Goal: Task Accomplishment & Management: Complete application form

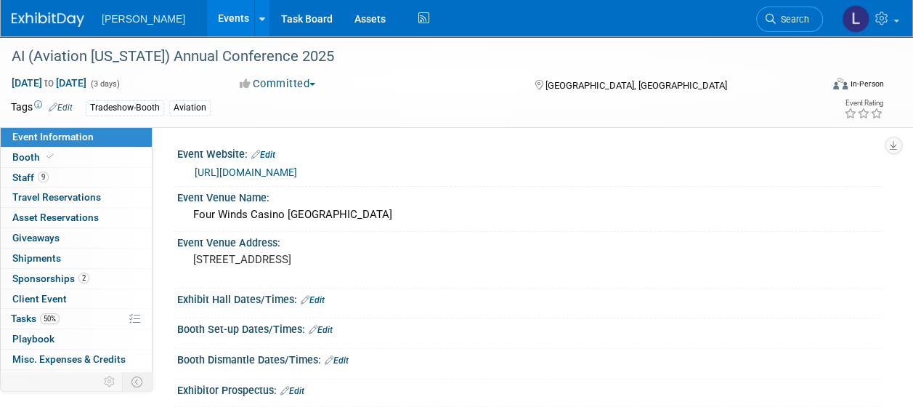
drag, startPoint x: 187, startPoint y: 16, endPoint x: 205, endPoint y: 23, distance: 18.6
click at [207, 16] on link "Events" at bounding box center [233, 18] width 53 height 36
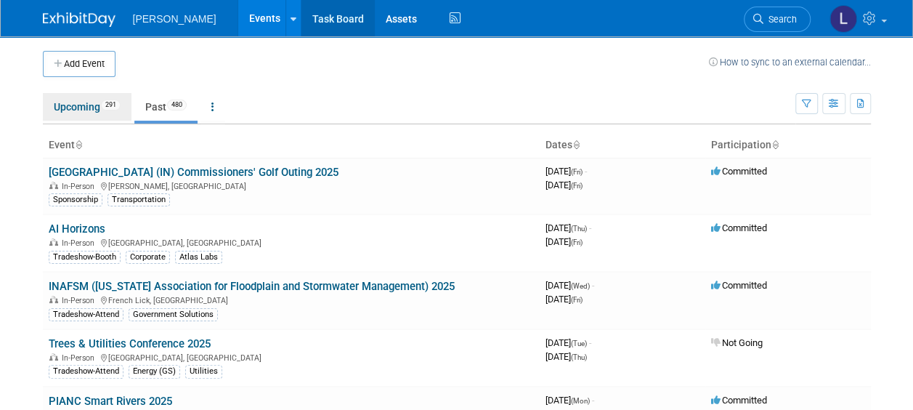
drag, startPoint x: 69, startPoint y: 104, endPoint x: 315, endPoint y: 23, distance: 258.7
click at [69, 104] on link "Upcoming 291" at bounding box center [87, 107] width 89 height 28
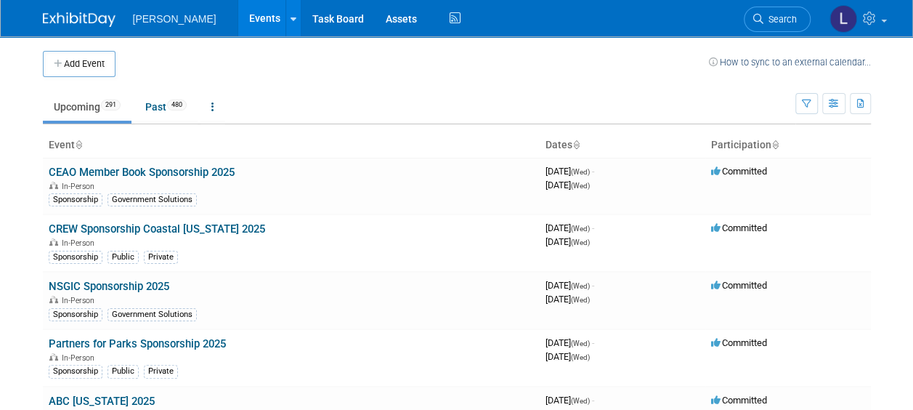
scroll to position [8811, 0]
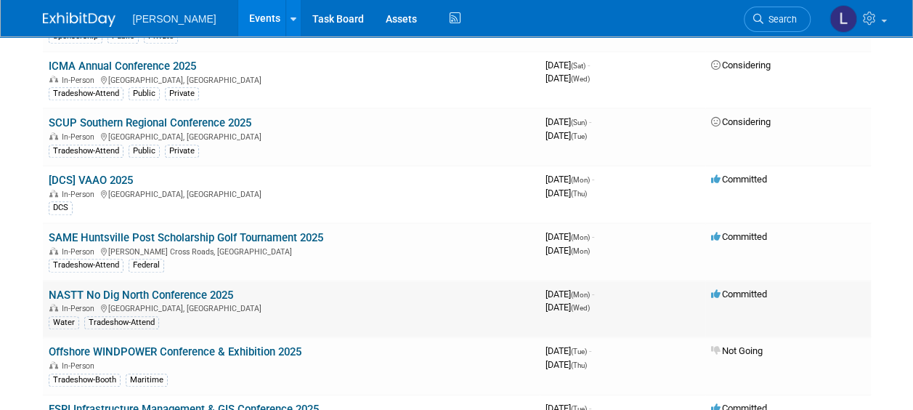
click at [155, 288] on link "NASTT No Dig North Conference 2025" at bounding box center [141, 294] width 185 height 13
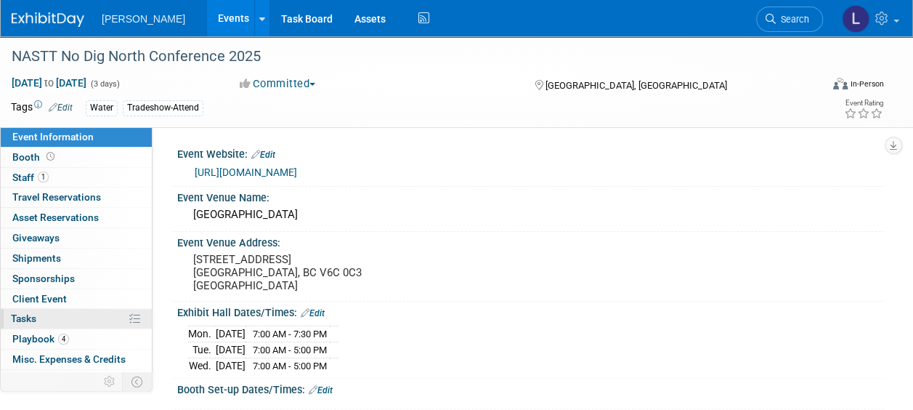
click at [64, 314] on link "0% Tasks 0%" at bounding box center [76, 319] width 151 height 20
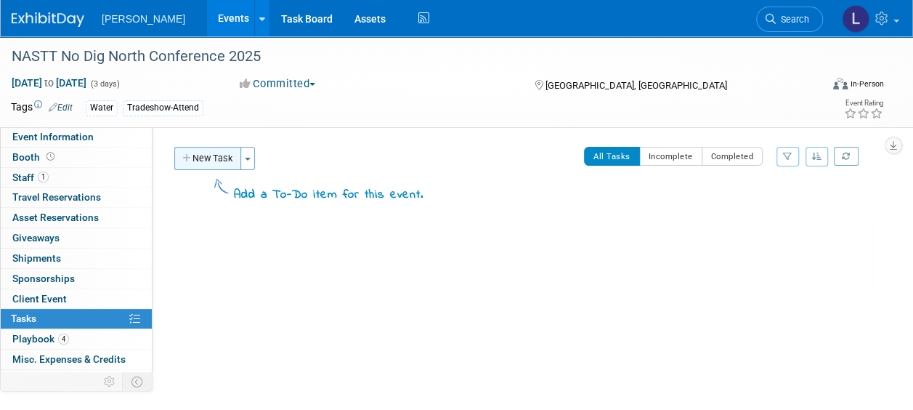
click at [228, 157] on button "New Task" at bounding box center [207, 158] width 67 height 23
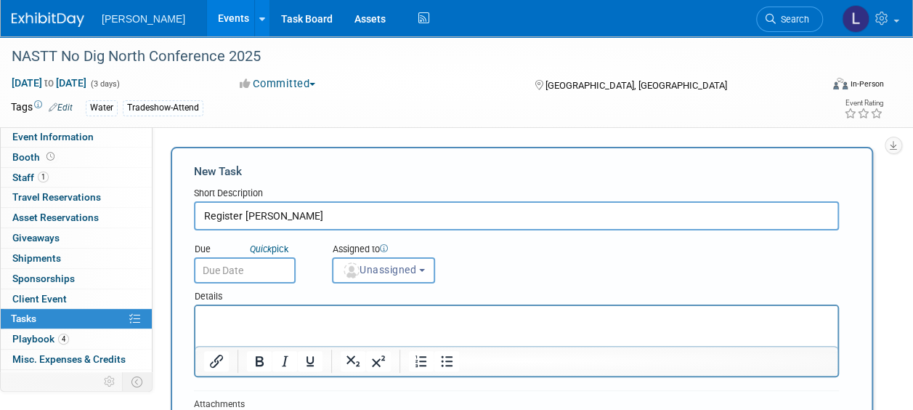
type input "Register Mark Wade"
click at [249, 269] on input "text" at bounding box center [245, 270] width 102 height 26
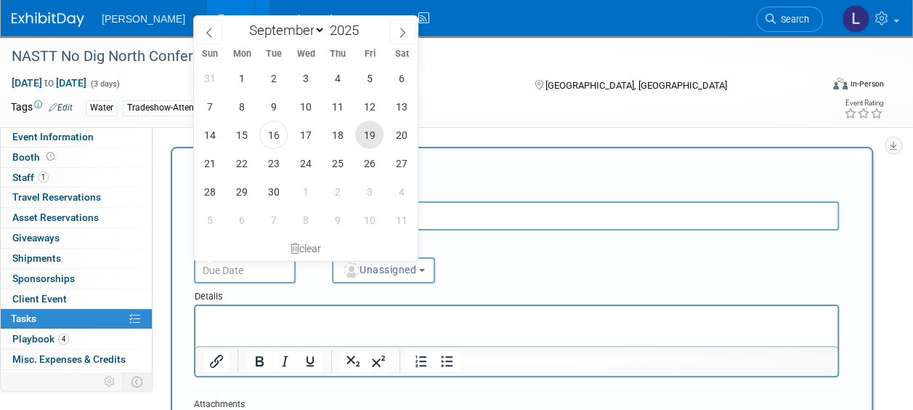
click at [375, 137] on span "19" at bounding box center [369, 135] width 28 height 28
type input "Sep 19, 2025"
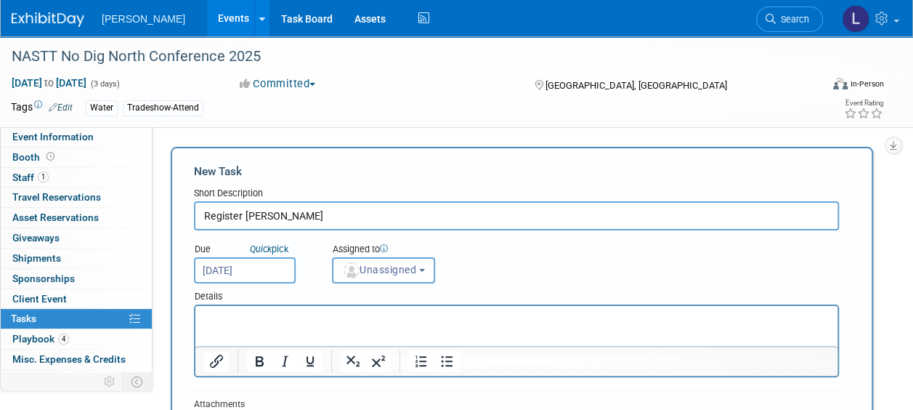
click at [384, 251] on icon at bounding box center [384, 248] width 8 height 8
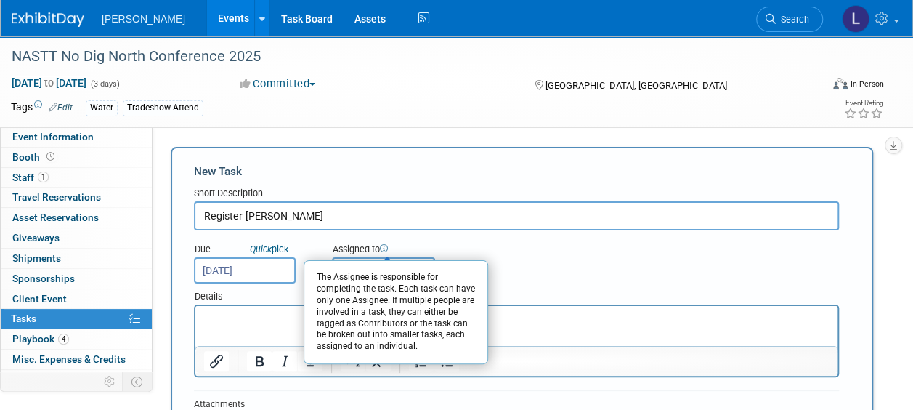
click at [387, 272] on div "The Assignee is responsible for completing the task. Each task can have only on…" at bounding box center [396, 312] width 184 height 104
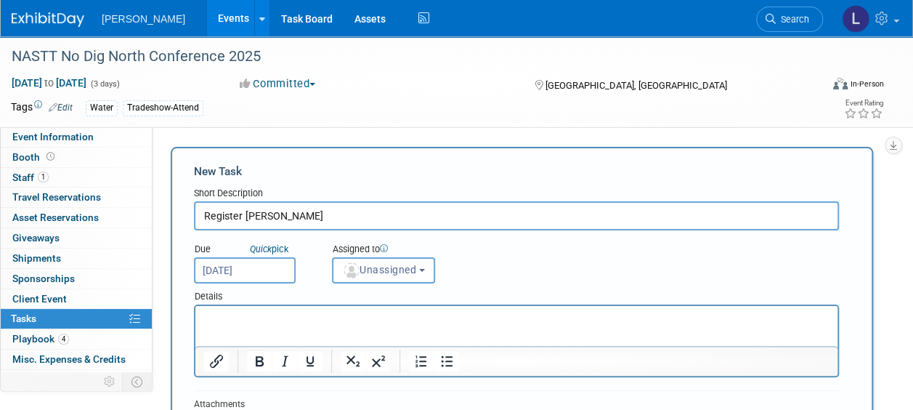
click at [494, 250] on div "Due Quick pick Sep 19, 2025 Assigned to <img src="https://www.exhibitday.com/Im…" at bounding box center [516, 256] width 667 height 53
click at [387, 264] on span "Unassigned" at bounding box center [379, 270] width 74 height 12
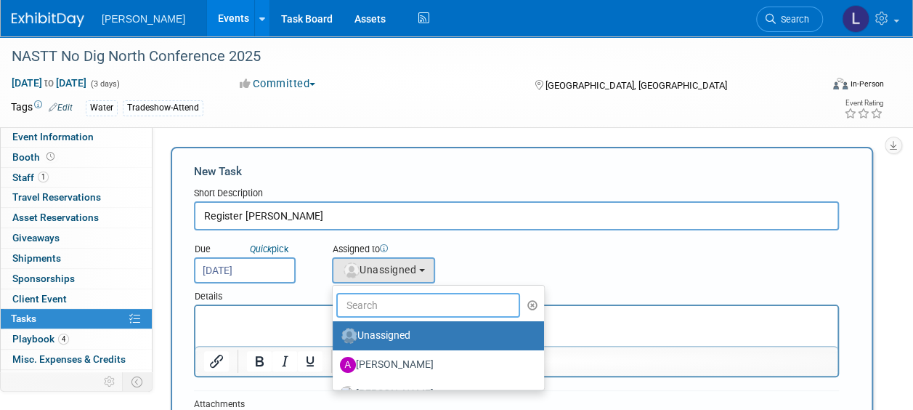
click at [400, 304] on input "text" at bounding box center [428, 305] width 184 height 25
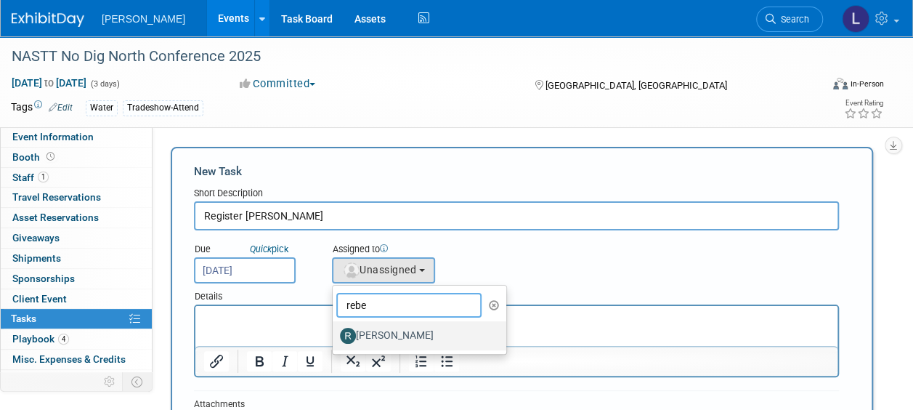
type input "rebe"
drag, startPoint x: 403, startPoint y: 334, endPoint x: 206, endPoint y: 6, distance: 382.9
click at [403, 334] on label "Rebecca Deis" at bounding box center [416, 335] width 152 height 23
click at [335, 334] on input "Rebecca Deis" at bounding box center [330, 333] width 9 height 9
select select "844a177d-a181-44ff-a72a-5731d68e4351"
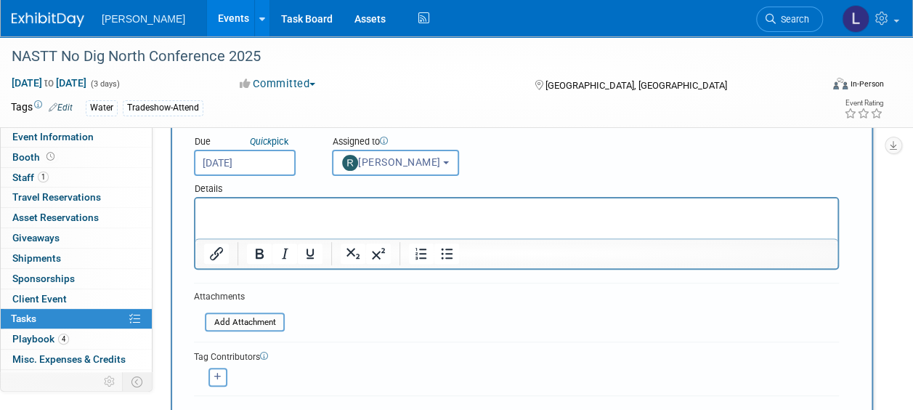
scroll to position [291, 0]
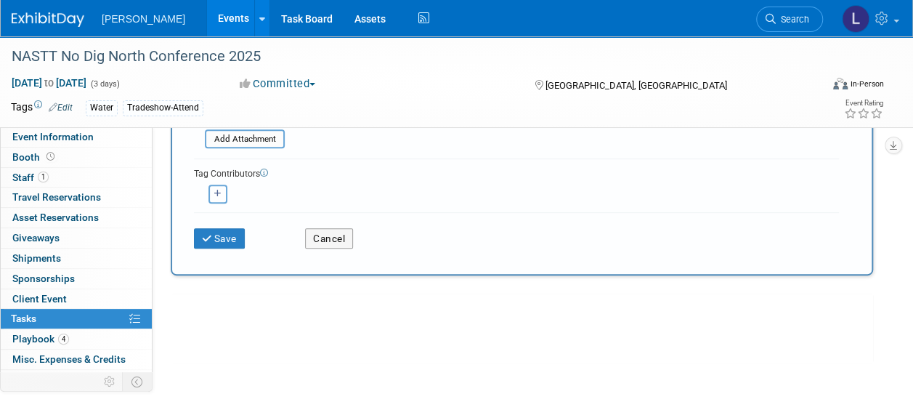
click at [217, 196] on icon "button" at bounding box center [217, 194] width 7 height 8
select select
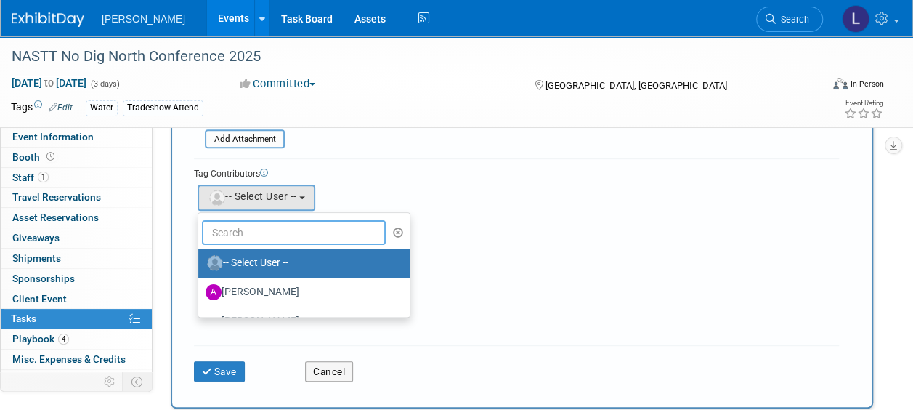
click at [248, 232] on input "text" at bounding box center [294, 232] width 184 height 25
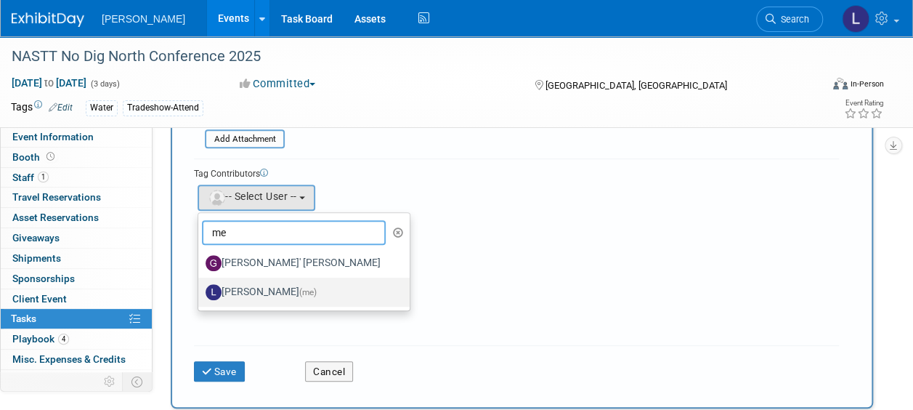
type input "me"
click at [254, 287] on label "Lindsey Wolanczyk (me)" at bounding box center [301, 291] width 190 height 23
click at [201, 287] on input "Lindsey Wolanczyk (me)" at bounding box center [195, 290] width 9 height 9
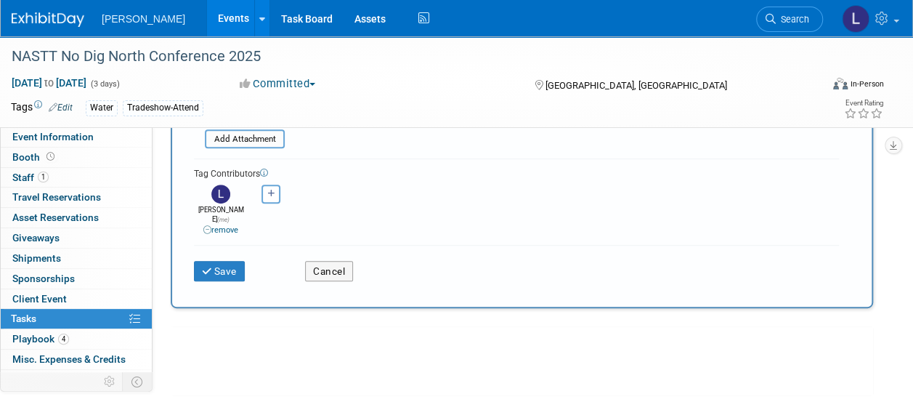
click at [227, 270] on div "Save Cancel" at bounding box center [516, 268] width 645 height 47
click at [225, 261] on button "Save" at bounding box center [219, 271] width 51 height 20
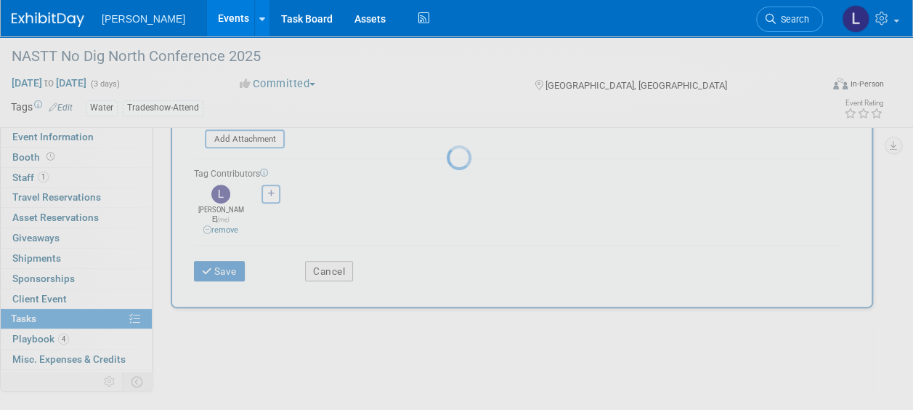
scroll to position [66, 0]
